Goal: Task Accomplishment & Management: Manage account settings

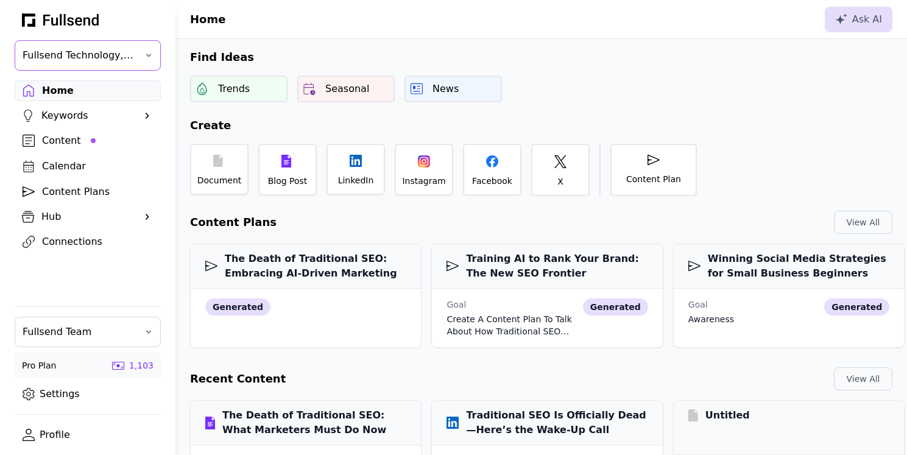
click at [104, 58] on span "Fullsend Technology, Inc." at bounding box center [79, 55] width 113 height 15
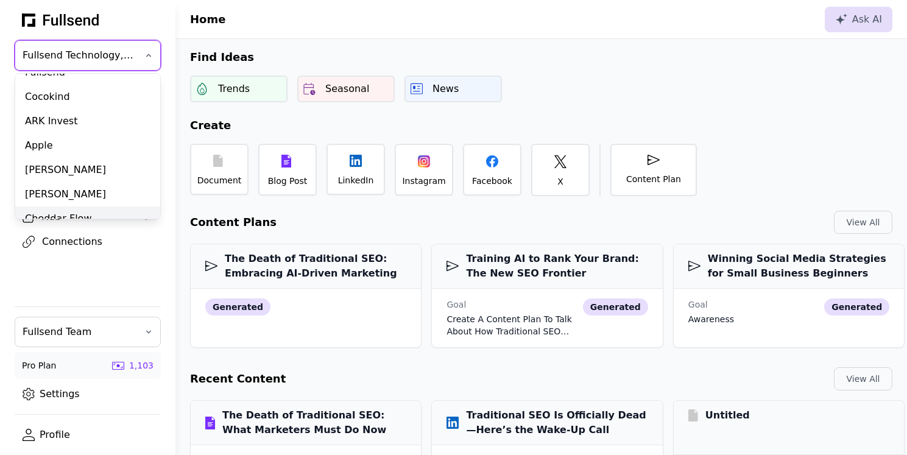
scroll to position [298, 0]
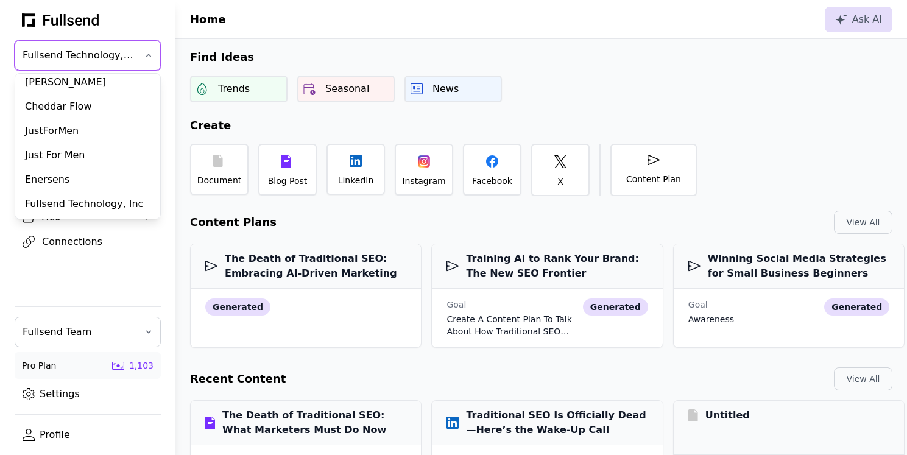
click at [281, 31] on header "Home Ask AI" at bounding box center [540, 19] width 731 height 39
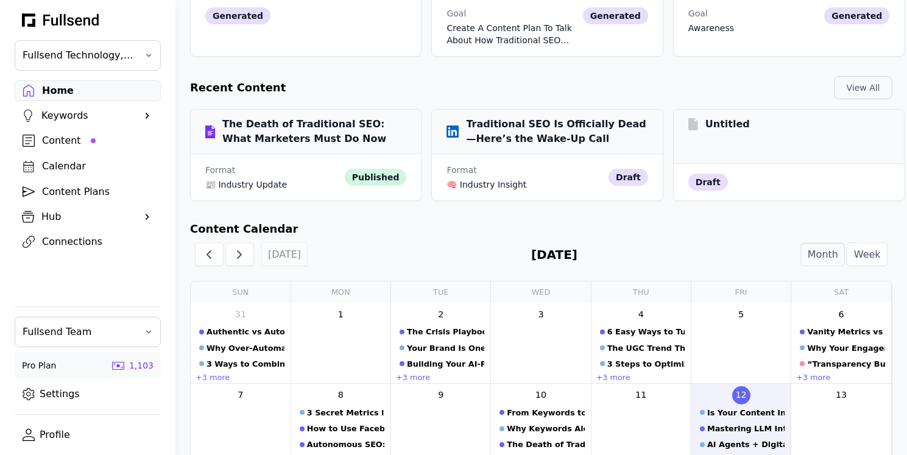
scroll to position [299, 0]
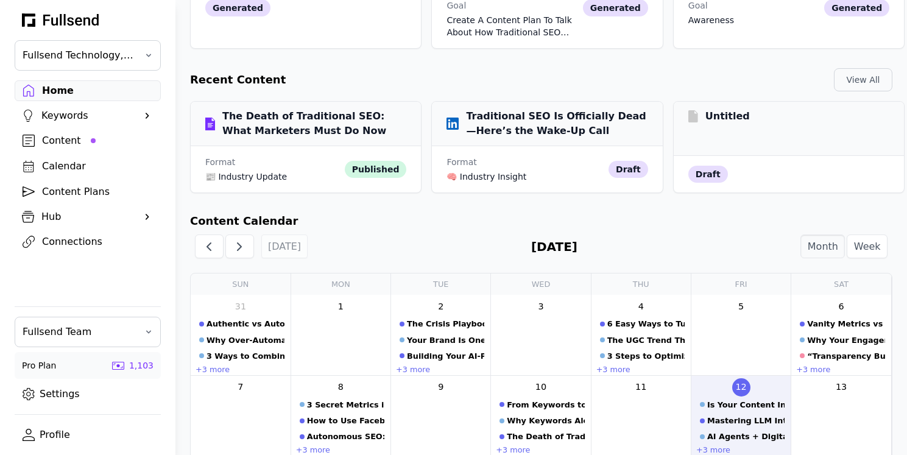
click at [82, 396] on link "Settings" at bounding box center [88, 394] width 146 height 21
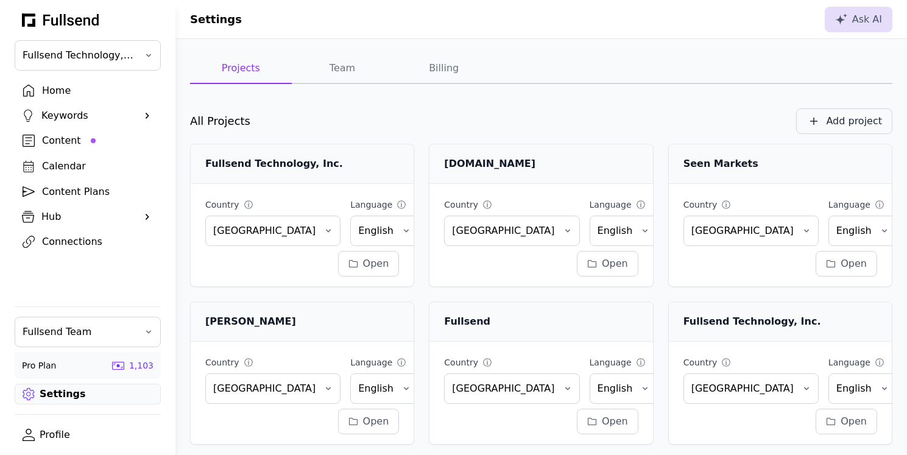
click at [831, 127] on div "Add project" at bounding box center [854, 121] width 56 height 15
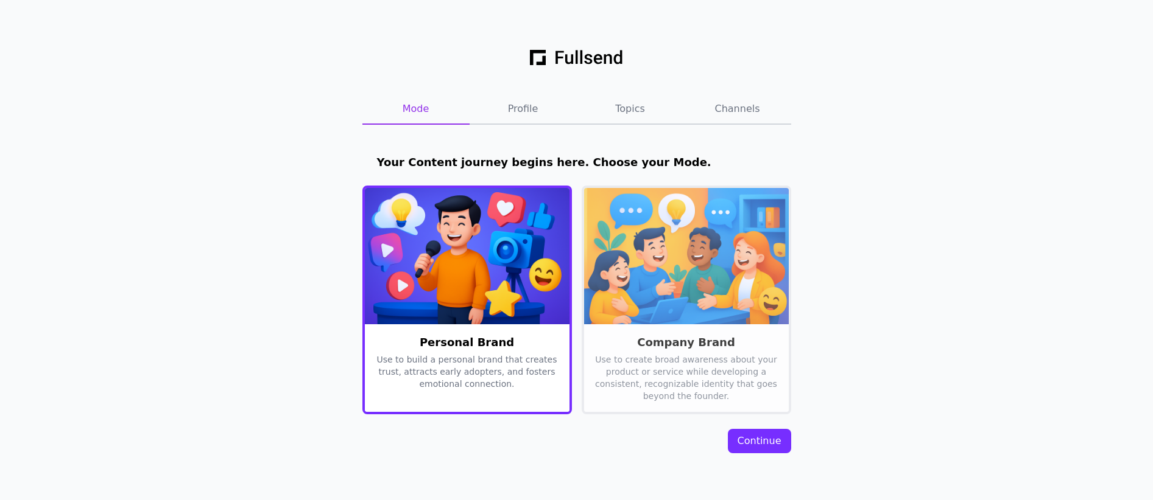
click at [906, 325] on div "Mode Profile Topics Channels Your Content journey begins here. Choose your Mode…" at bounding box center [576, 250] width 1153 height 500
